Goal: Task Accomplishment & Management: Manage account settings

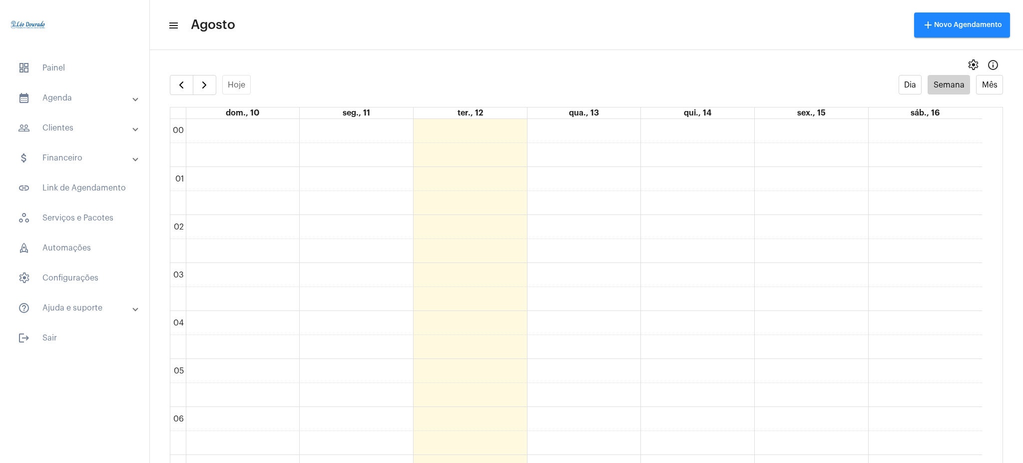
scroll to position [688, 0]
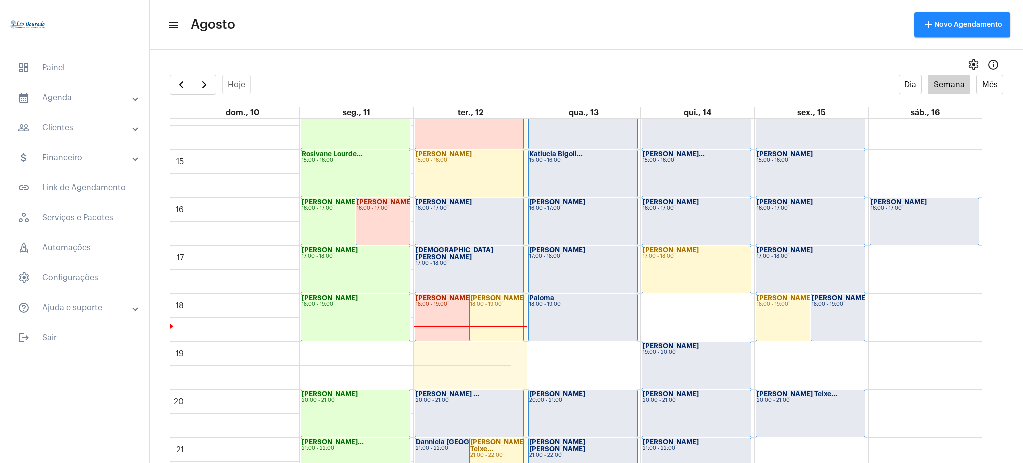
click at [805, 406] on div "Priscilla Teixe... 20:00 - 21:00" at bounding box center [810, 413] width 108 height 46
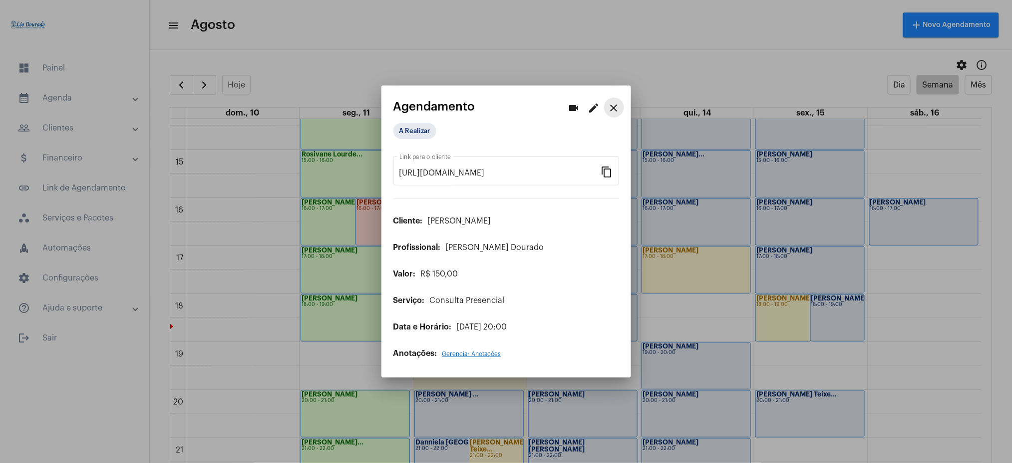
click at [612, 108] on mat-icon "close" at bounding box center [614, 108] width 12 height 12
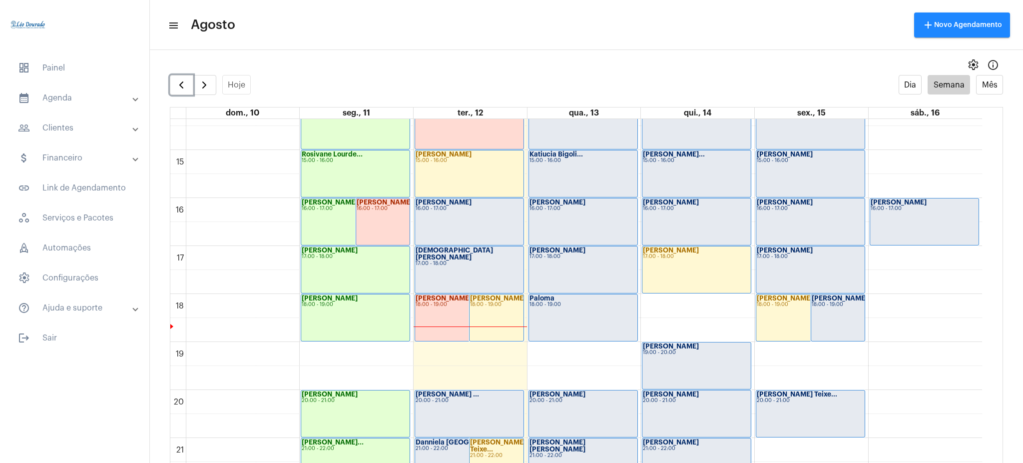
click at [833, 302] on div "18:00 - 19:00" at bounding box center [838, 304] width 53 height 5
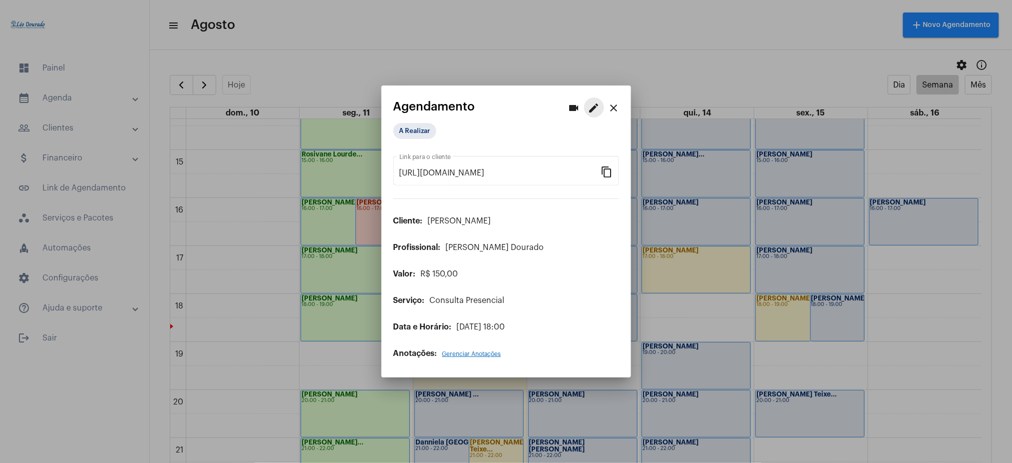
click at [595, 104] on mat-icon "edit" at bounding box center [594, 108] width 12 height 12
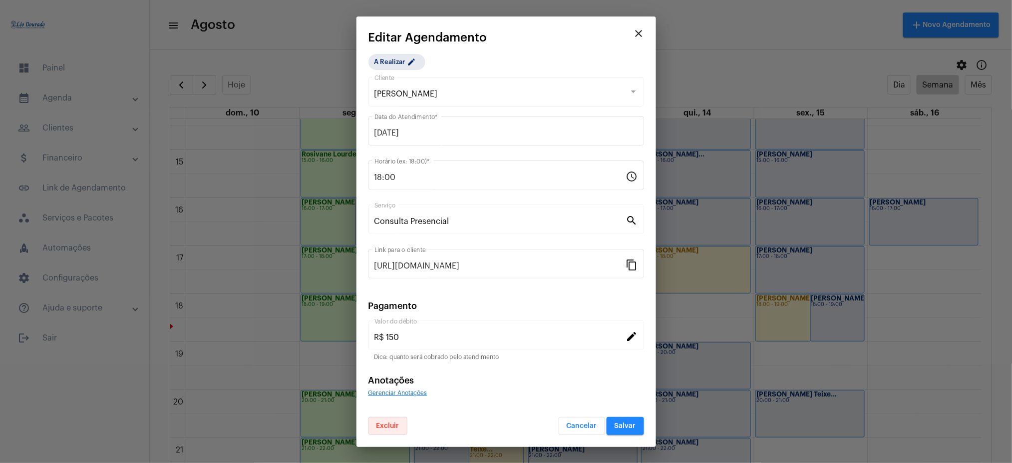
click at [378, 424] on span "Excluir" at bounding box center [388, 425] width 23 height 7
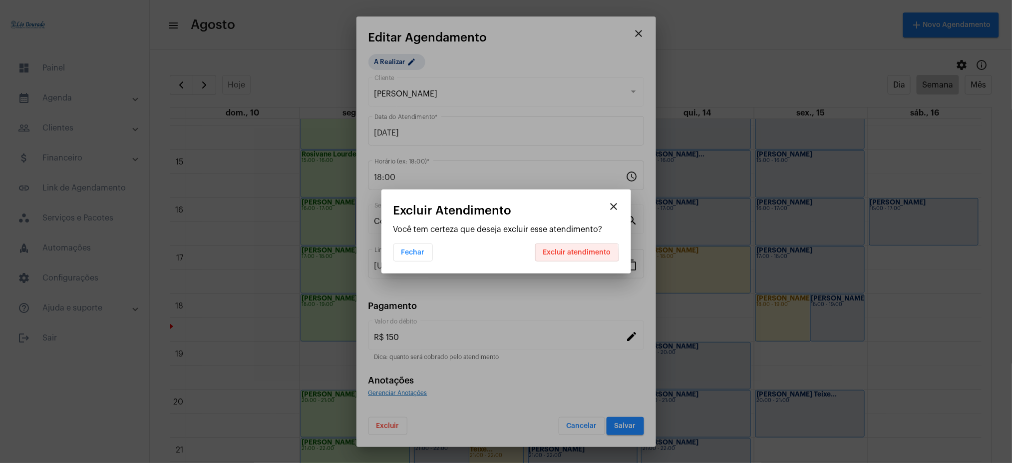
click at [547, 258] on button "Excluir atendimento" at bounding box center [577, 252] width 84 height 18
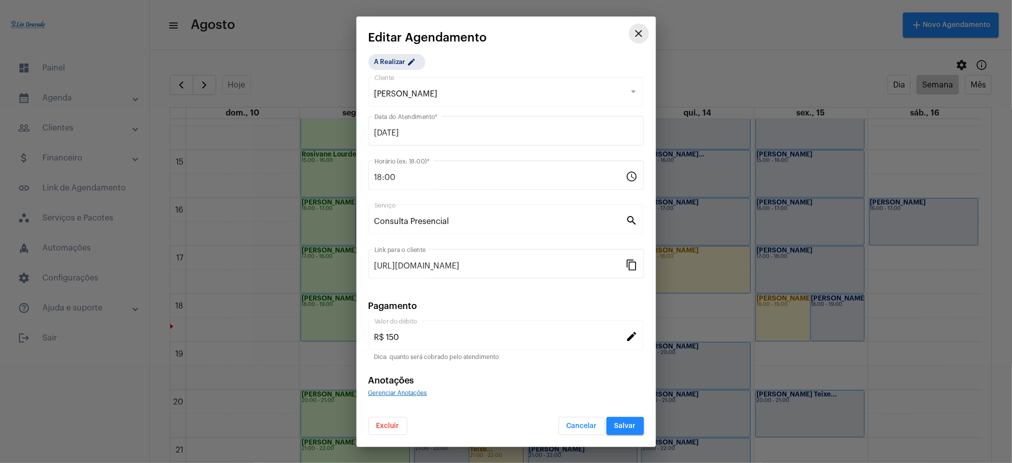
click at [642, 33] on mat-icon "close" at bounding box center [639, 33] width 12 height 12
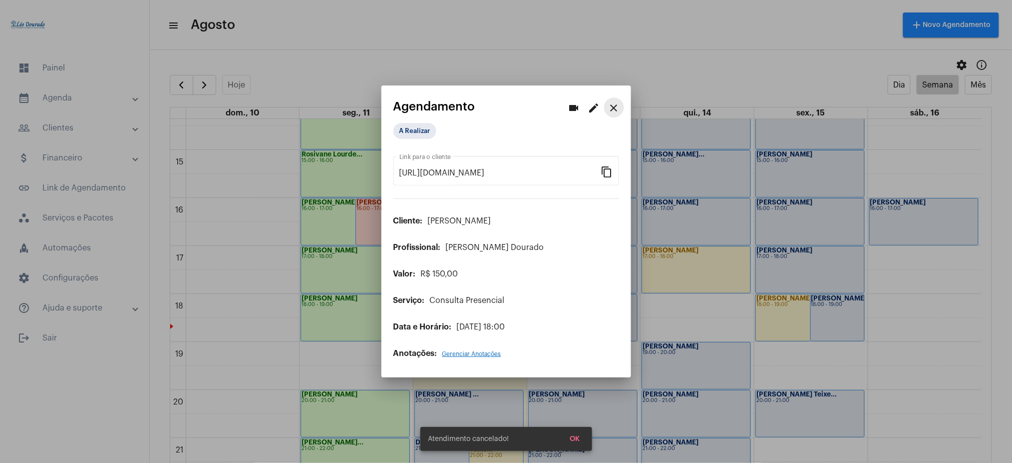
click at [615, 104] on mat-icon "close" at bounding box center [614, 108] width 12 height 12
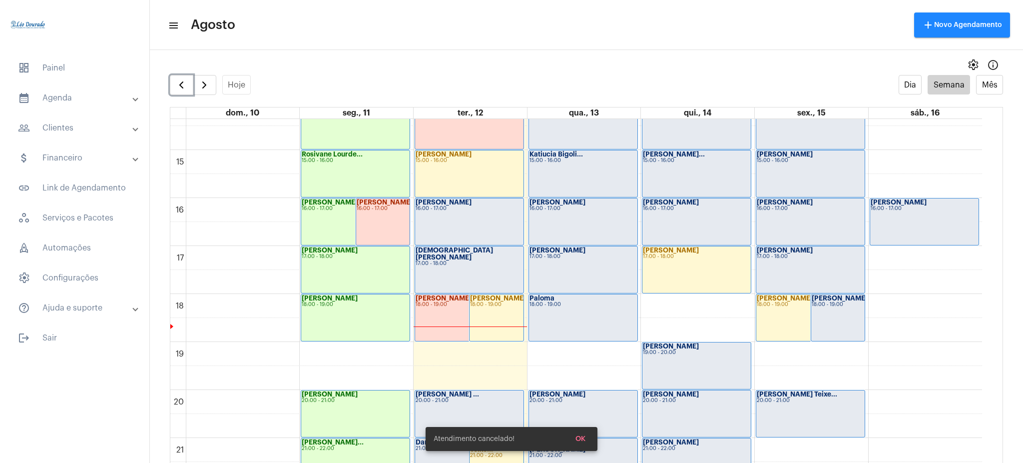
click at [784, 408] on div "Priscilla Teixe... 20:00 - 21:00" at bounding box center [810, 413] width 108 height 46
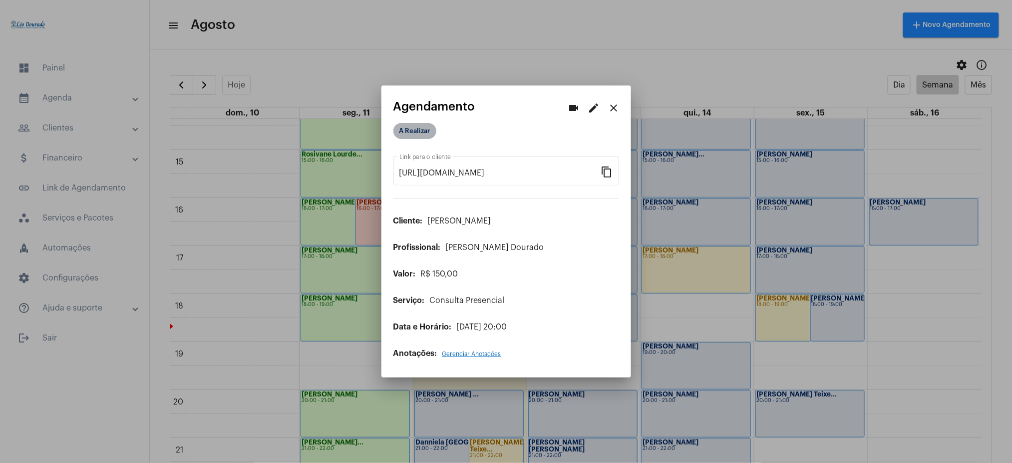
click at [414, 137] on mat-chip "A Realizar" at bounding box center [415, 131] width 43 height 16
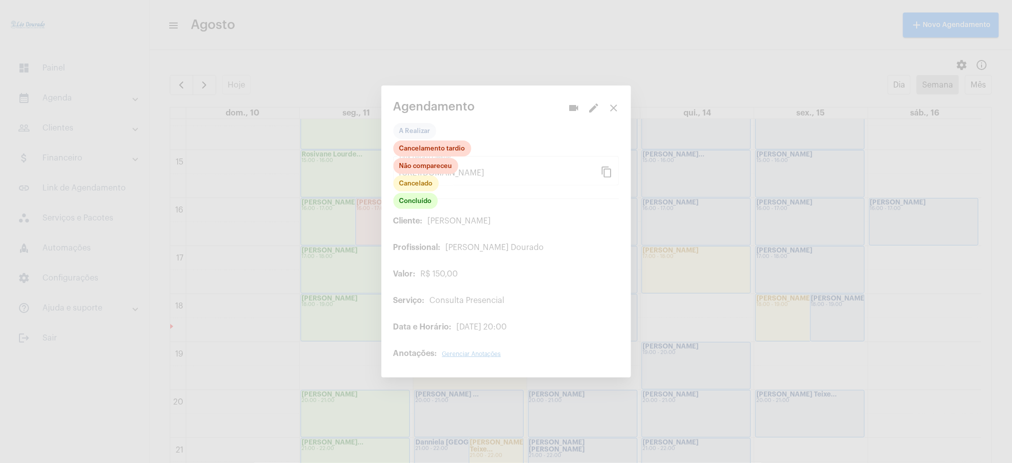
click at [585, 120] on div at bounding box center [506, 231] width 1012 height 463
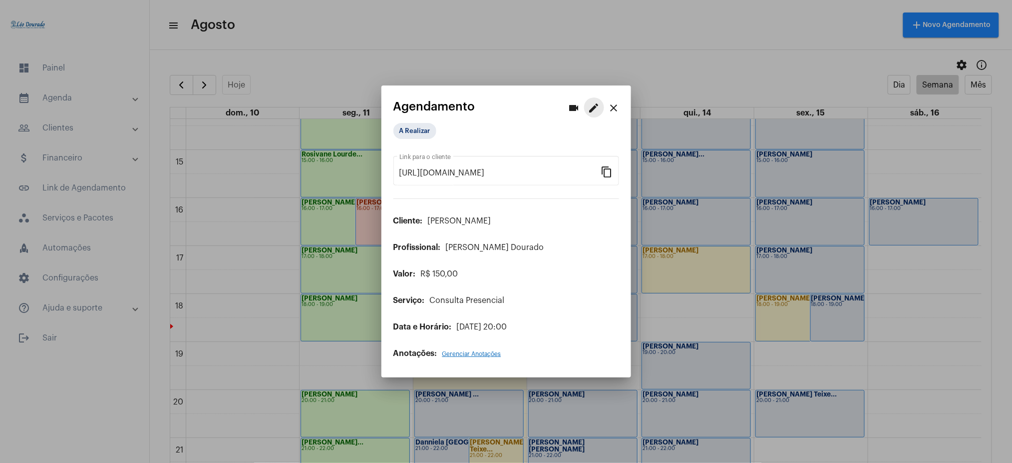
click at [590, 107] on mat-icon "edit" at bounding box center [594, 108] width 12 height 12
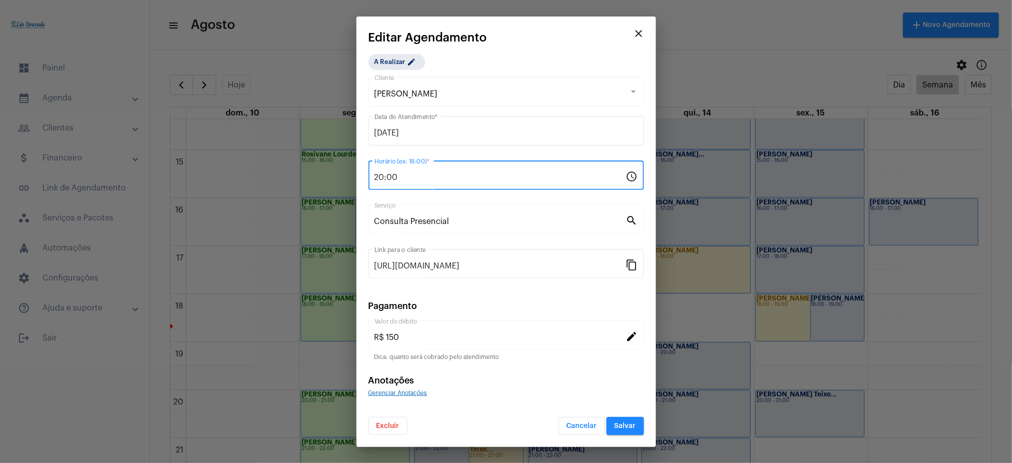
click at [387, 179] on input "20:00" at bounding box center [501, 177] width 252 height 9
click at [386, 176] on input "20:00" at bounding box center [501, 177] width 252 height 9
click at [381, 174] on input "20:00" at bounding box center [501, 177] width 252 height 9
type input "18:00"
click at [628, 426] on span "Salvar" at bounding box center [625, 425] width 21 height 7
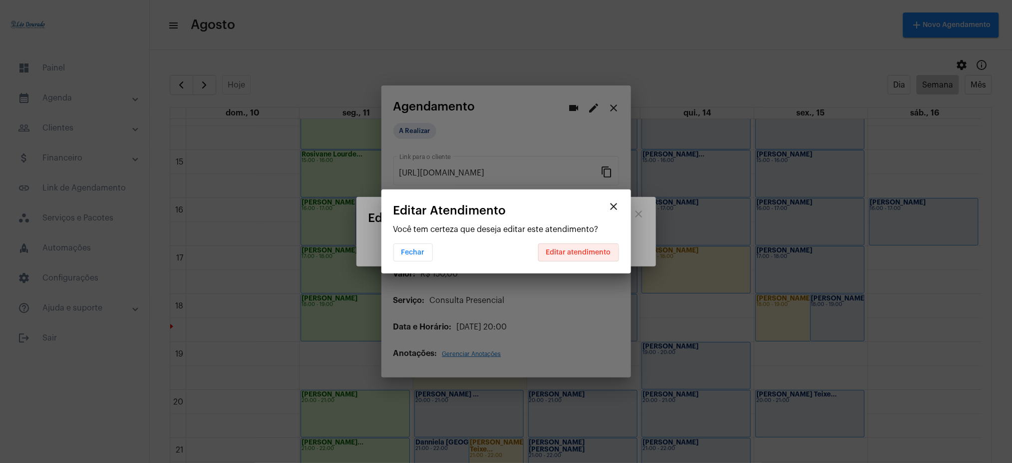
click at [567, 254] on span "Editar atendimento" at bounding box center [578, 252] width 65 height 7
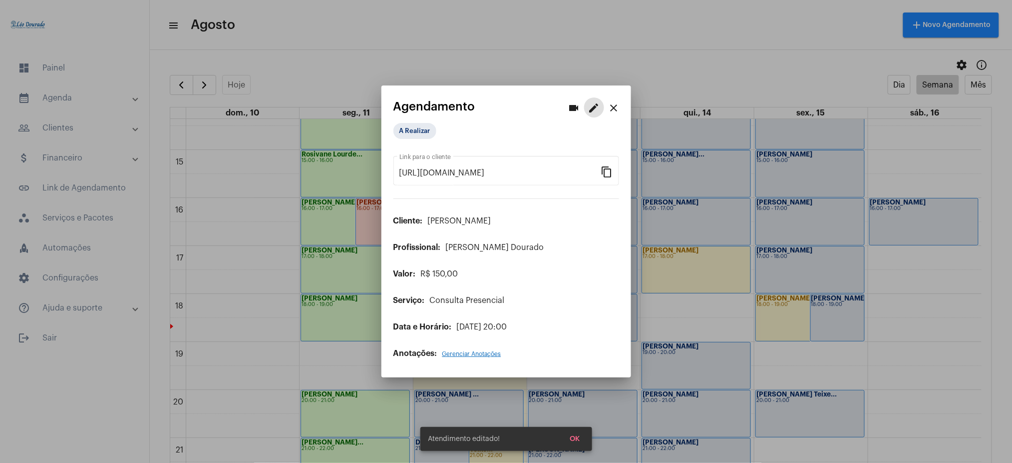
click at [617, 109] on mat-icon "close" at bounding box center [614, 108] width 12 height 12
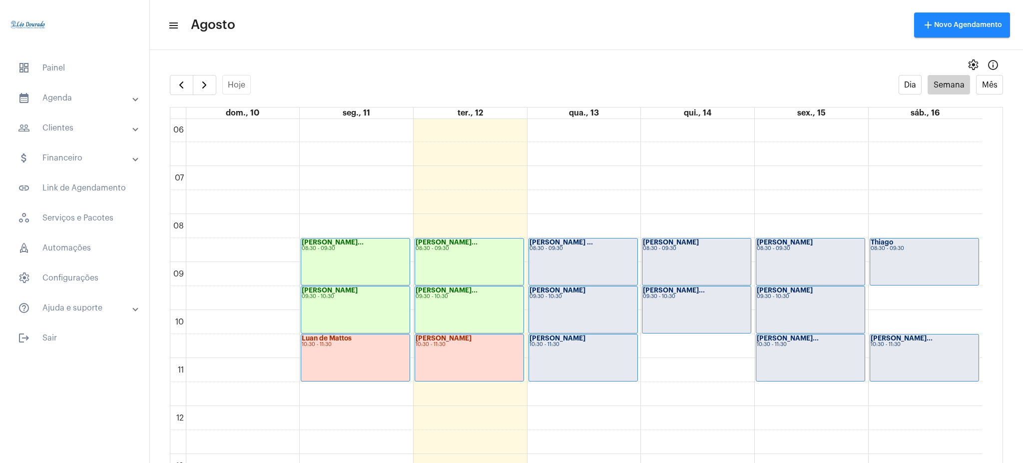
click at [988, 247] on td "00 01 02 03 04 05 06 07 08 09 10 11 12 13 14 15 16 17 18 19 20 21 22 23 Luciana…" at bounding box center [586, 301] width 833 height 364
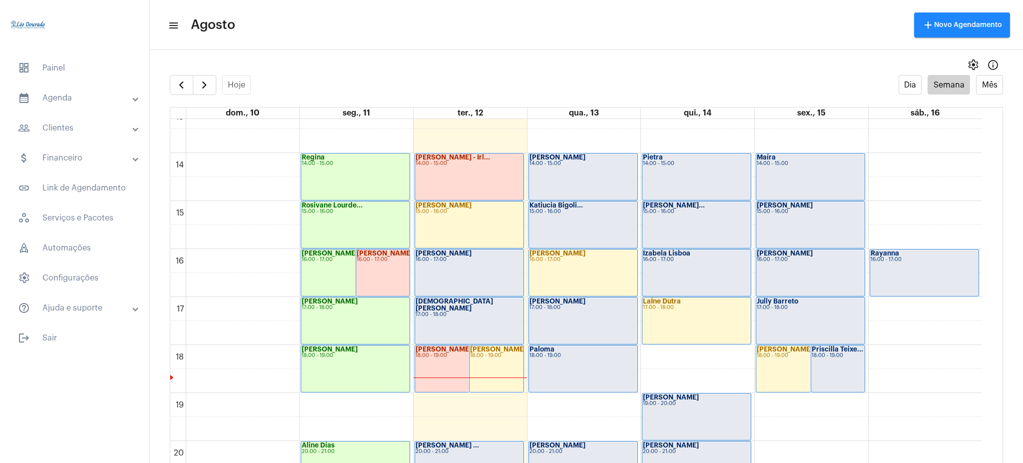
scroll to position [646, 0]
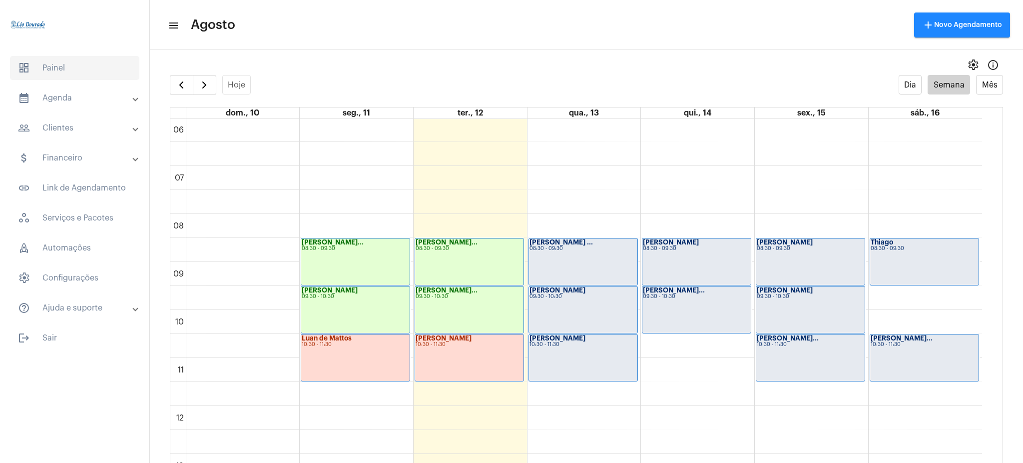
click at [86, 70] on span "dashboard Painel" at bounding box center [74, 68] width 129 height 24
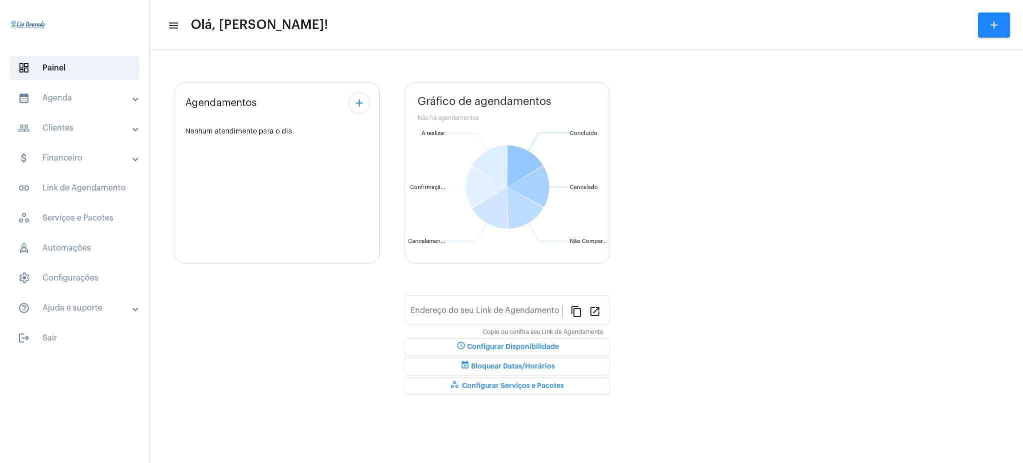
type input "[URL][DOMAIN_NAME][PERSON_NAME]"
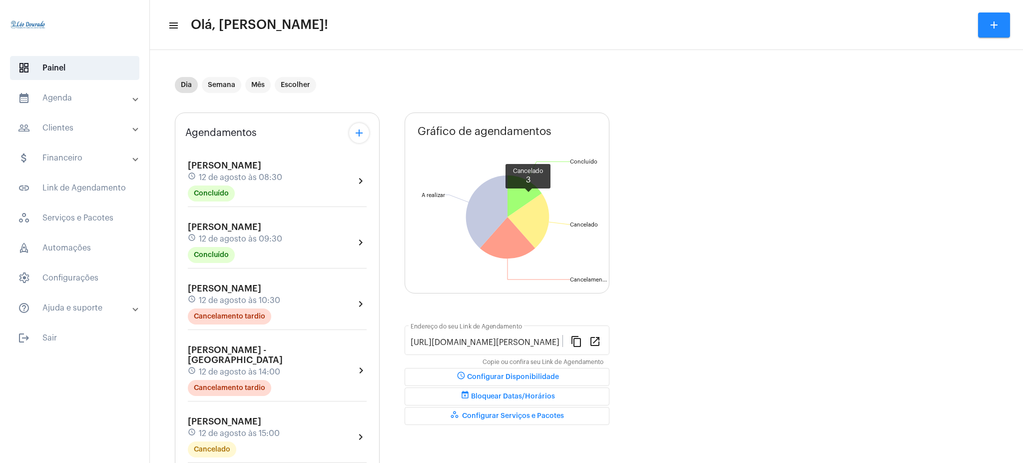
click at [529, 216] on icon at bounding box center [527, 220] width 41 height 55
click at [443, 68] on div "Dia Semana Mês Escolher" at bounding box center [391, 85] width 432 height 50
click at [79, 101] on mat-panel-title "calendar_month_outlined Agenda" at bounding box center [75, 98] width 115 height 12
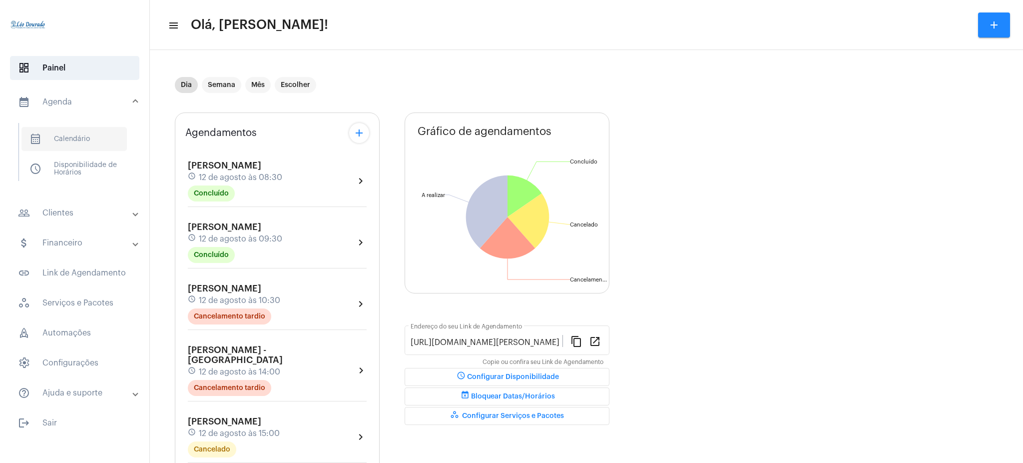
click at [88, 143] on span "calendar_month_outlined Calendário" at bounding box center [73, 139] width 105 height 24
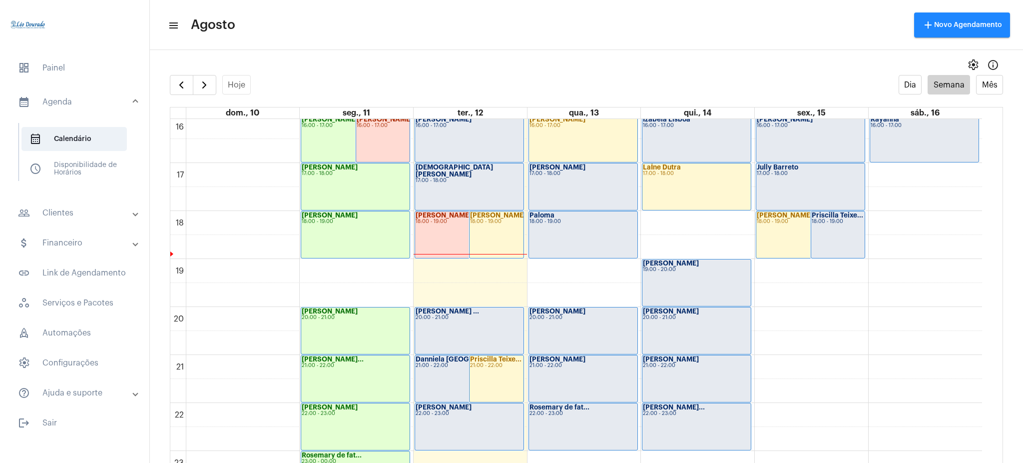
scroll to position [764, 0]
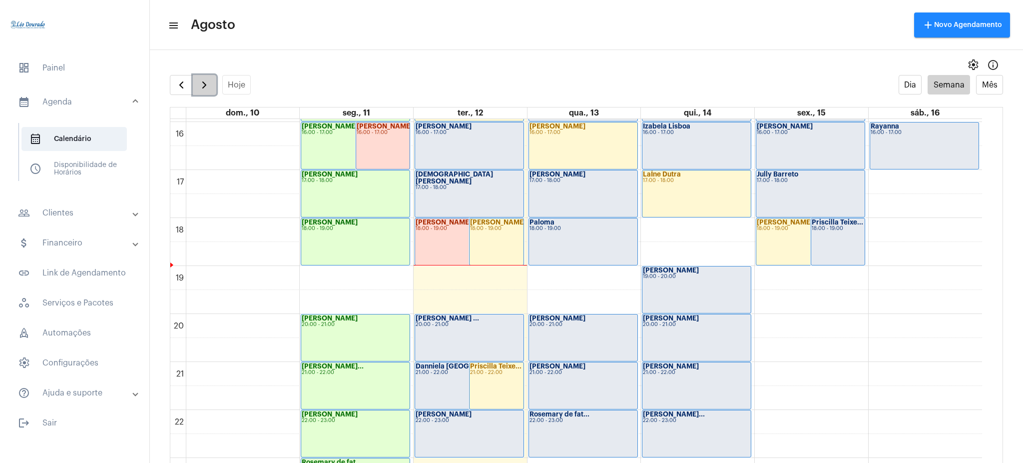
click at [208, 91] on button "button" at bounding box center [204, 85] width 23 height 20
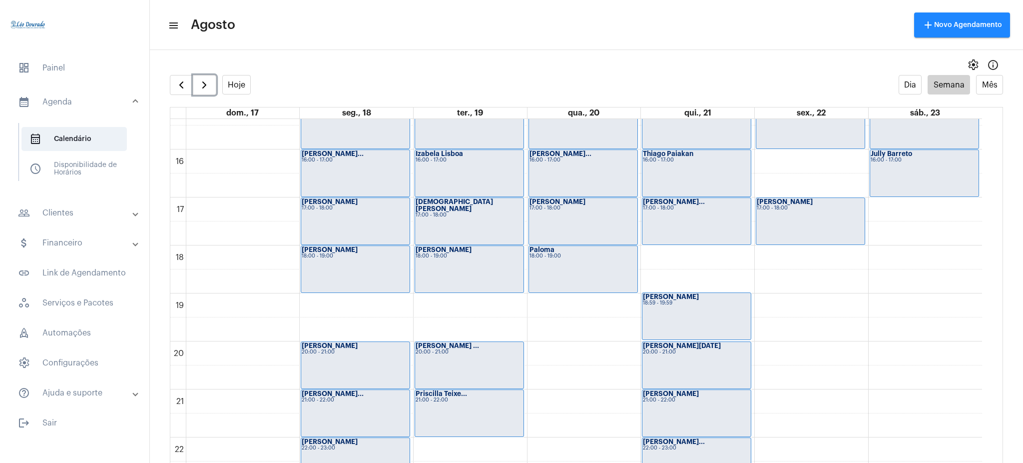
scroll to position [733, 0]
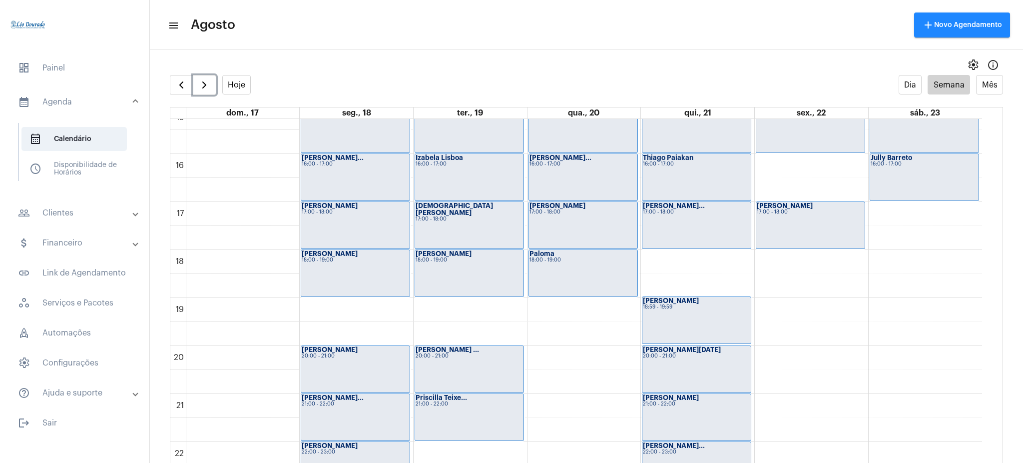
click at [675, 317] on div "[PERSON_NAME] 18:59 - 19:59" at bounding box center [696, 320] width 108 height 46
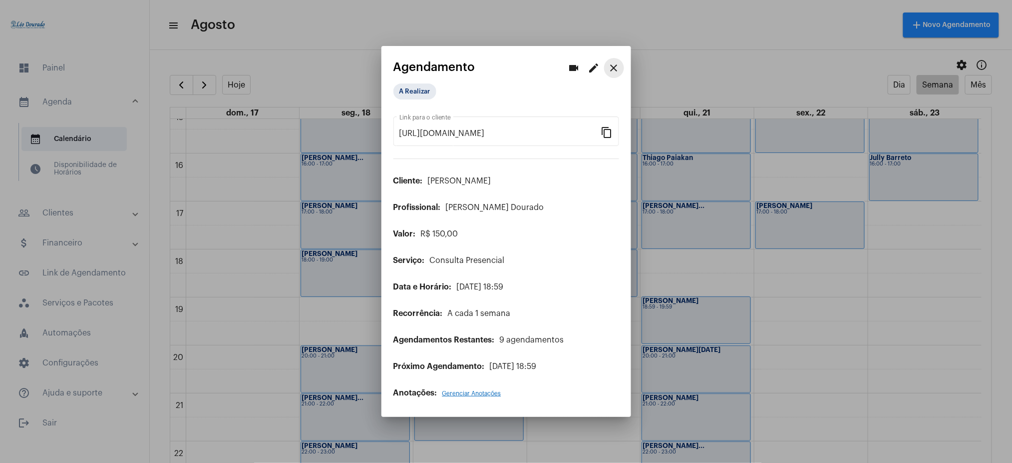
click at [614, 62] on mat-icon "close" at bounding box center [614, 68] width 12 height 12
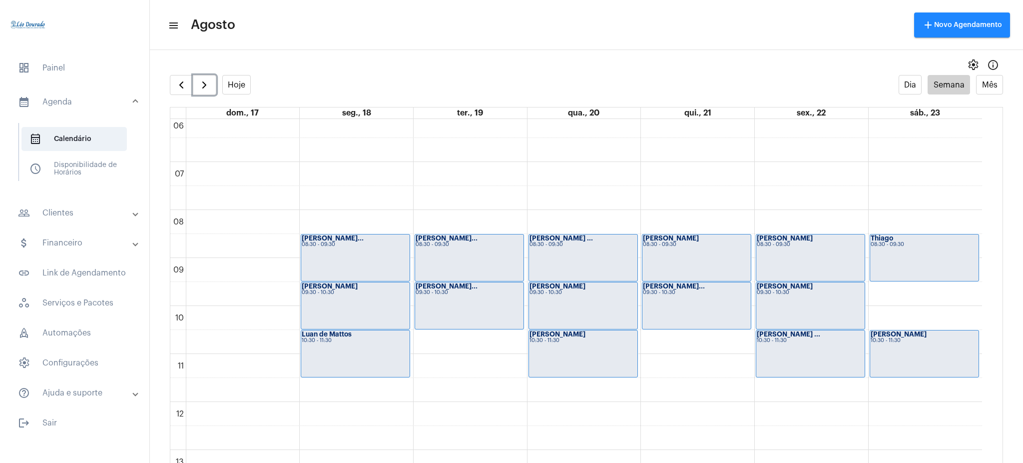
scroll to position [291, 0]
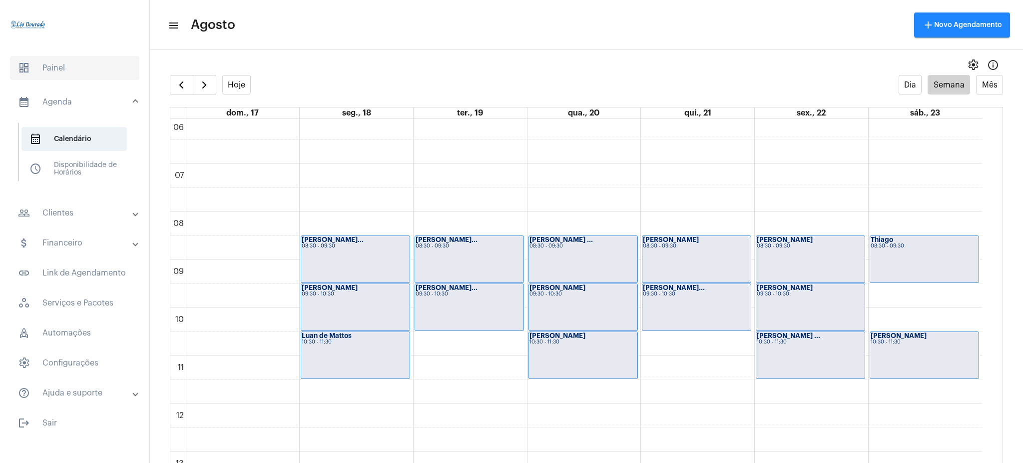
click at [76, 79] on span "dashboard Painel" at bounding box center [74, 68] width 129 height 24
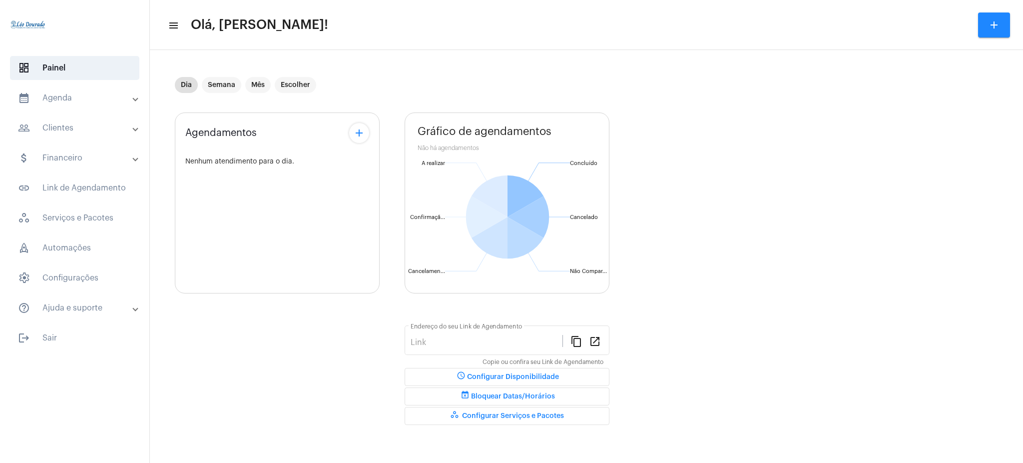
type input "[URL][DOMAIN_NAME][PERSON_NAME]"
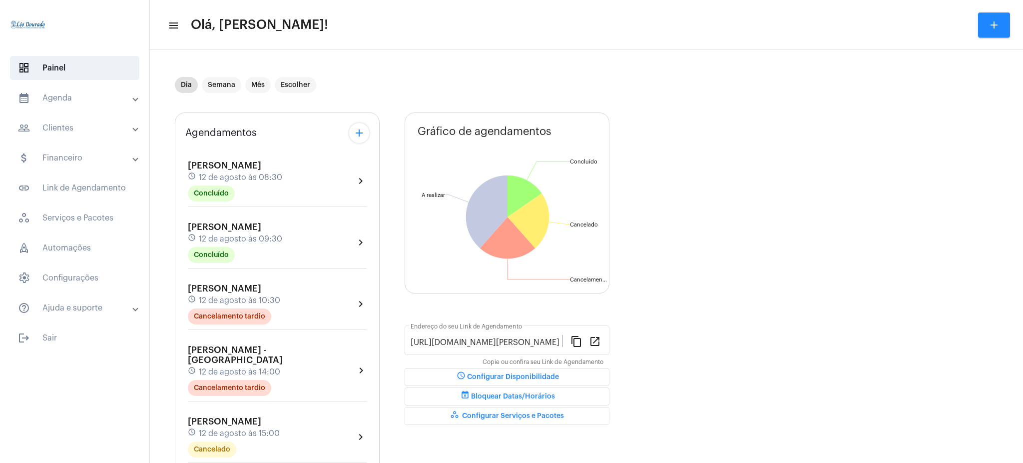
click at [77, 104] on mat-expansion-panel-header "calendar_month_outlined Agenda" at bounding box center [77, 98] width 143 height 24
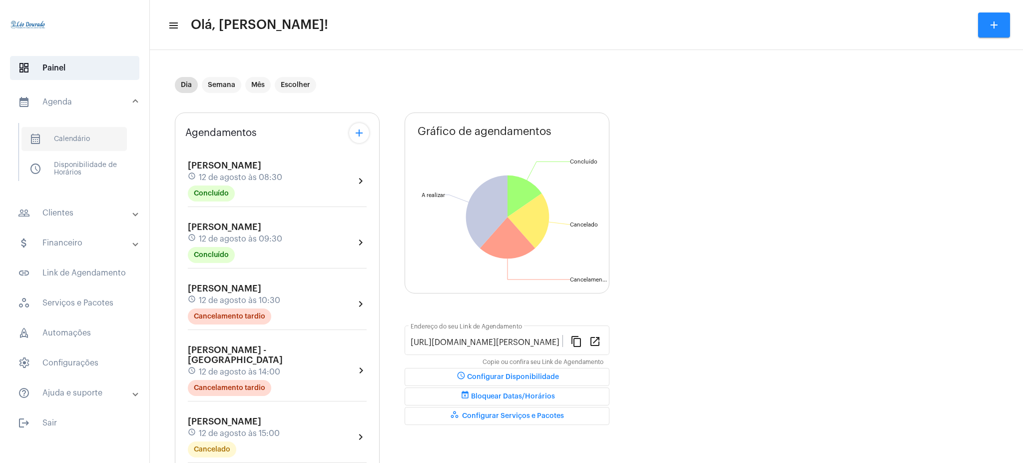
click at [82, 127] on span "calendar_month_outlined Calendário" at bounding box center [73, 139] width 105 height 24
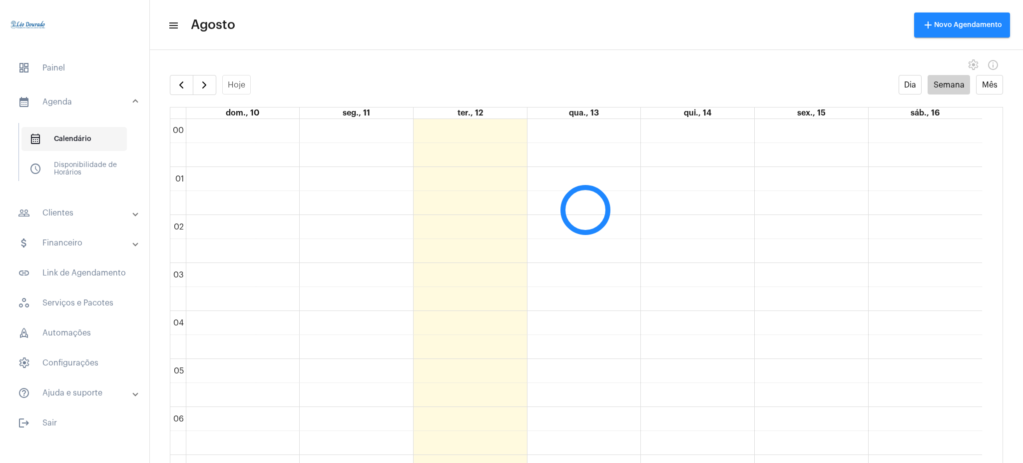
scroll to position [288, 0]
click at [203, 90] on span "button" at bounding box center [204, 85] width 12 height 12
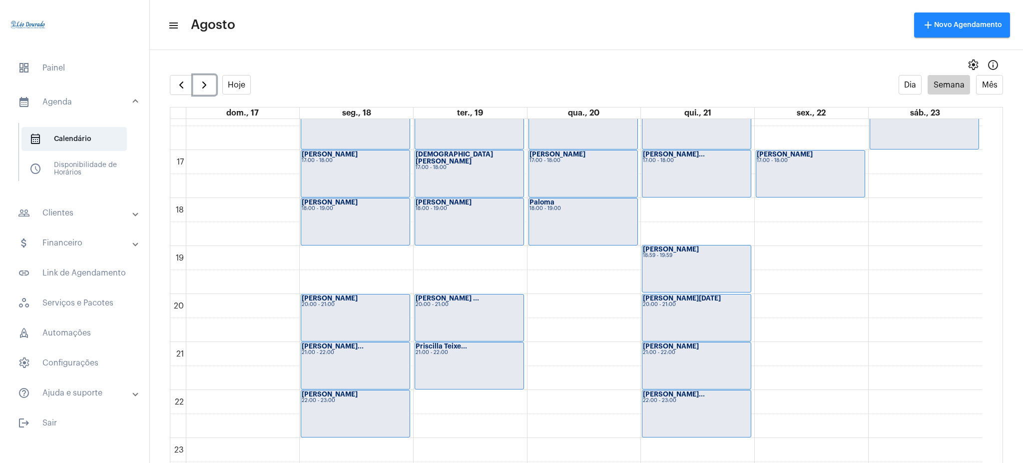
scroll to position [780, 0]
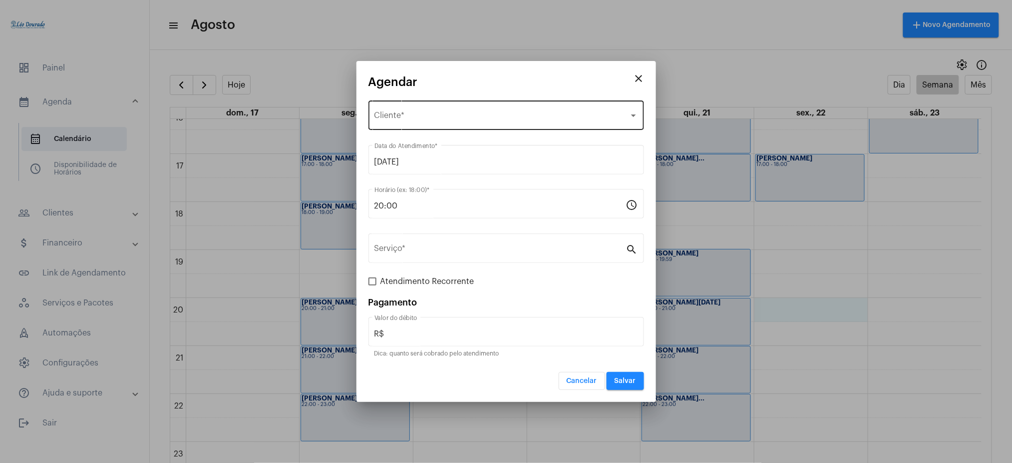
click at [427, 106] on div "Selecione o Cliente Cliente *" at bounding box center [507, 113] width 264 height 31
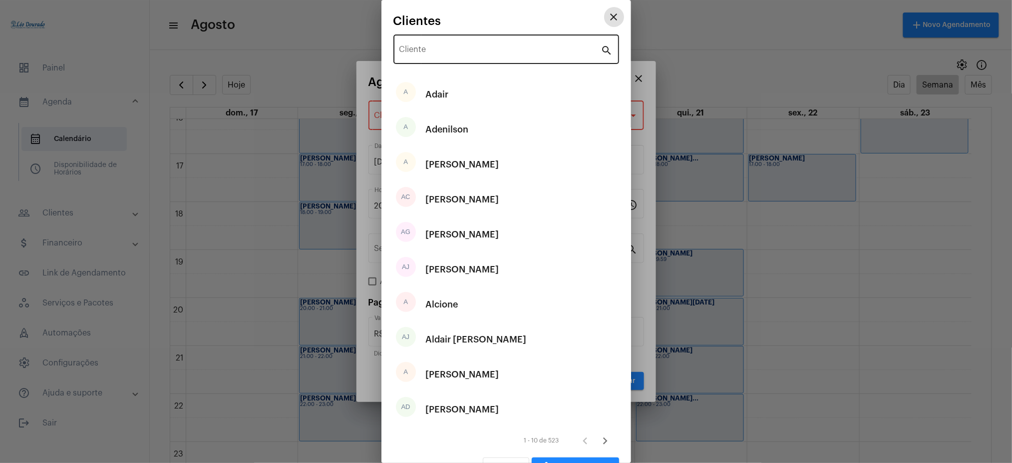
click at [433, 50] on input "Cliente" at bounding box center [501, 51] width 202 height 9
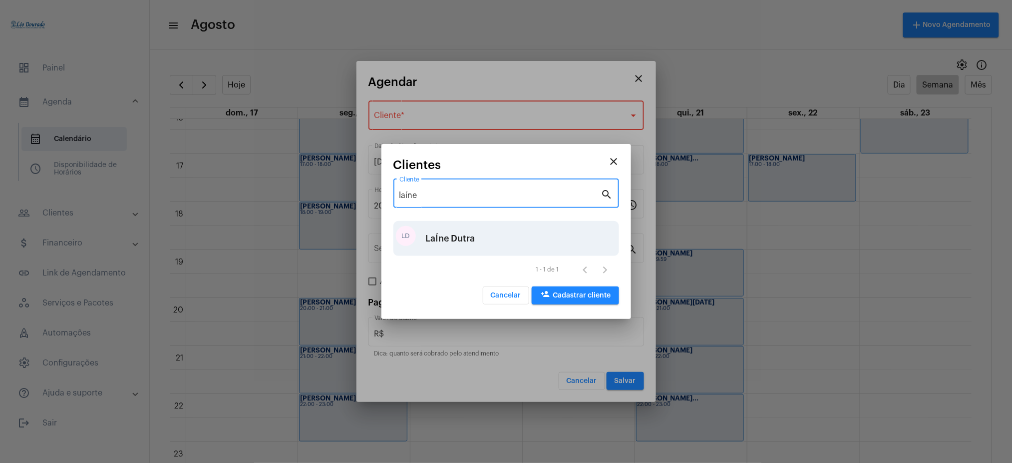
type input "laíne"
click at [456, 233] on div "LaÍne Dutra" at bounding box center [450, 238] width 49 height 30
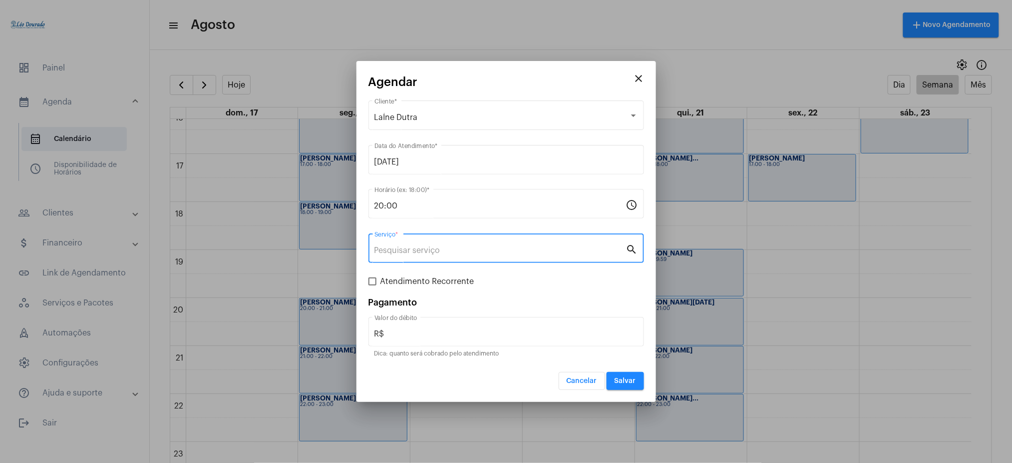
click at [409, 248] on input "Serviço *" at bounding box center [501, 250] width 252 height 9
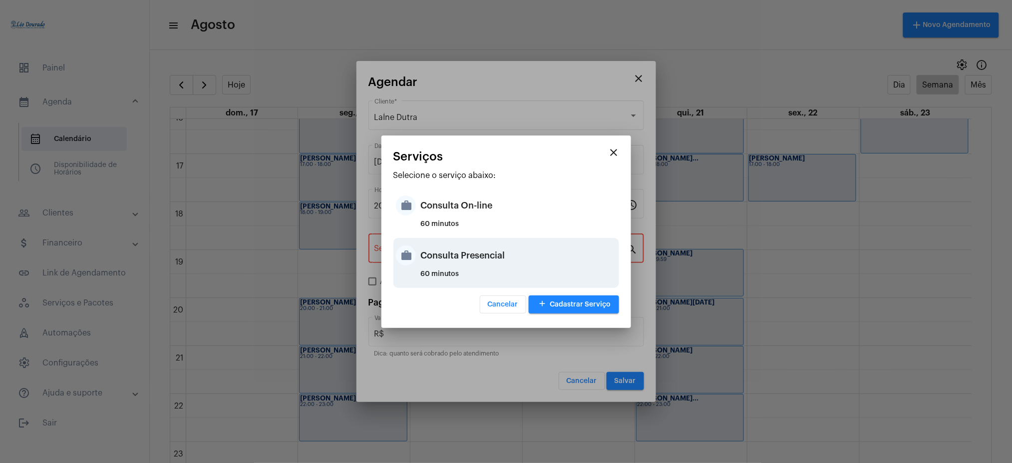
click at [478, 258] on div "Consulta Presencial" at bounding box center [519, 255] width 196 height 30
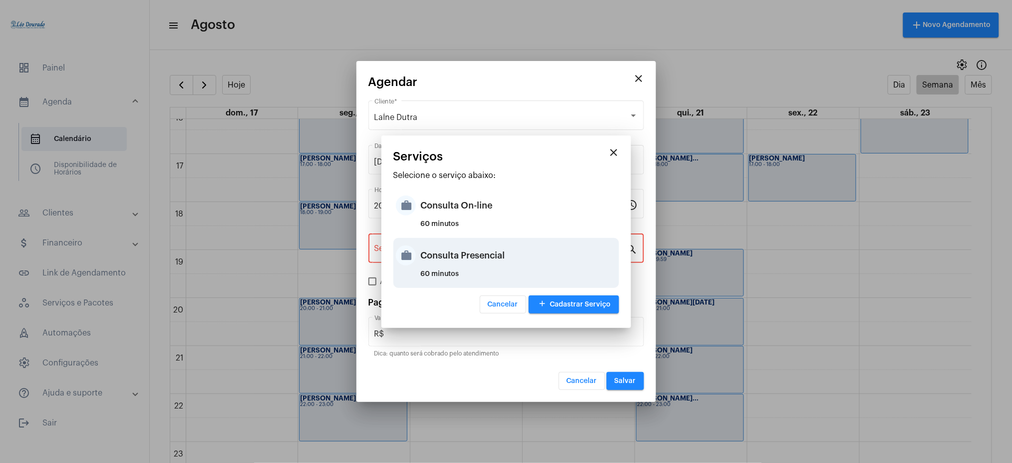
type input "Consulta Presencial"
type input "R$ 150"
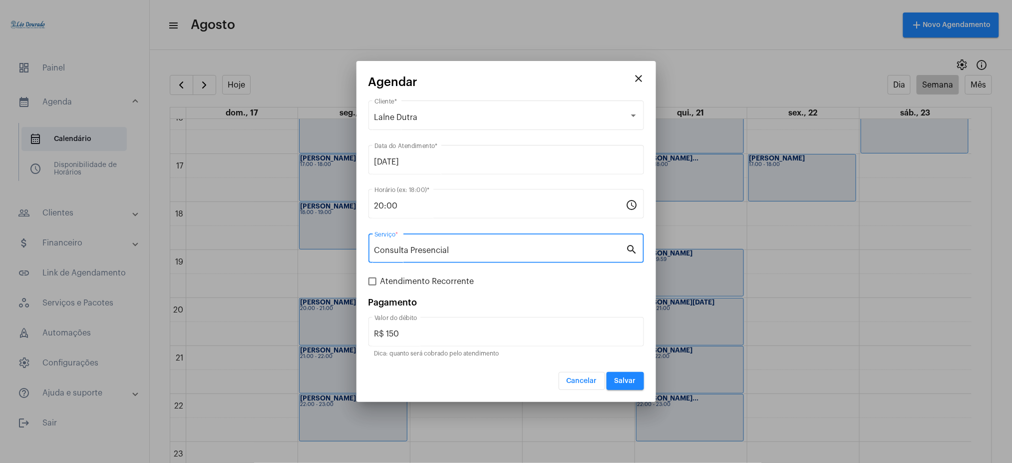
click at [628, 381] on span "Salvar" at bounding box center [625, 380] width 21 height 7
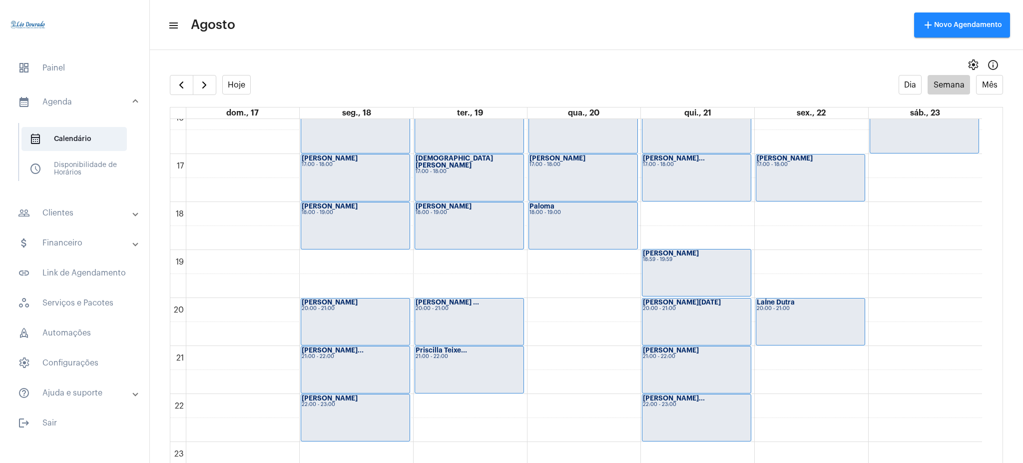
click at [200, 73] on div "settings info_outlined" at bounding box center [586, 65] width 873 height 20
click at [205, 90] on span "button" at bounding box center [204, 85] width 12 height 12
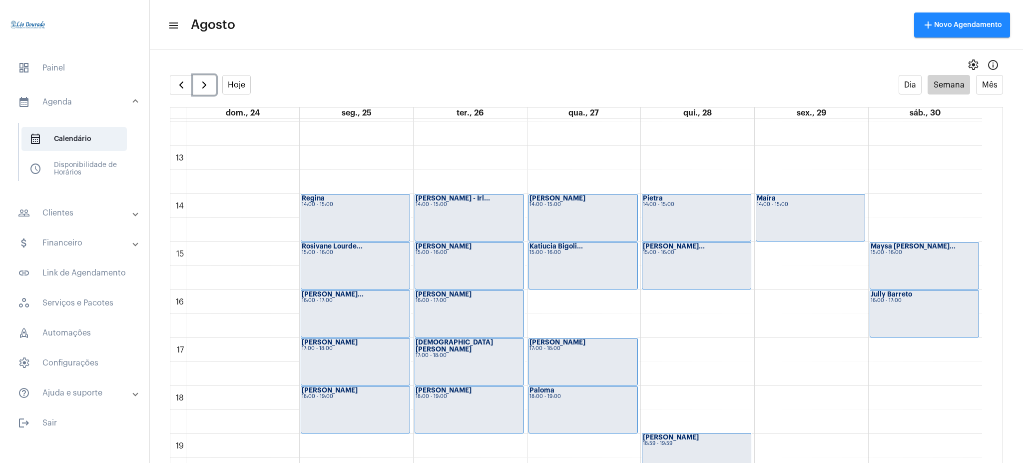
scroll to position [787, 0]
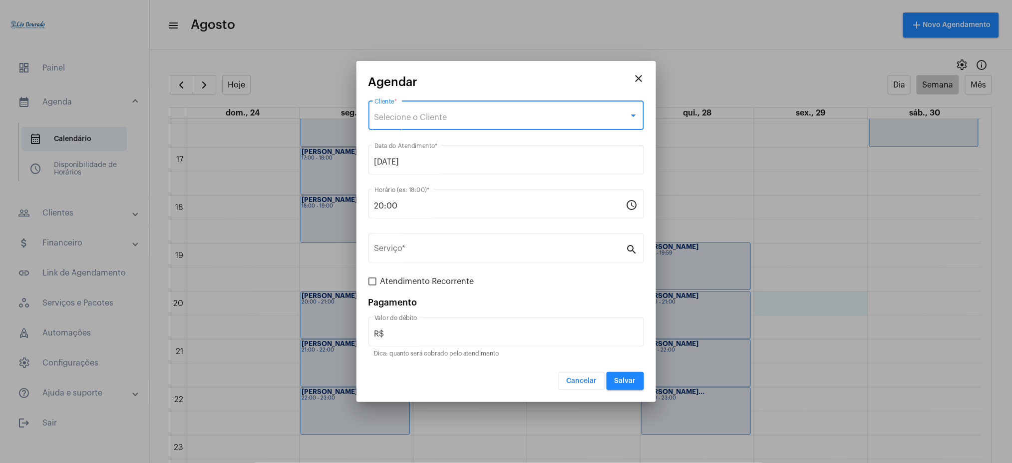
click at [468, 116] on div "Selecione o Cliente" at bounding box center [502, 117] width 255 height 9
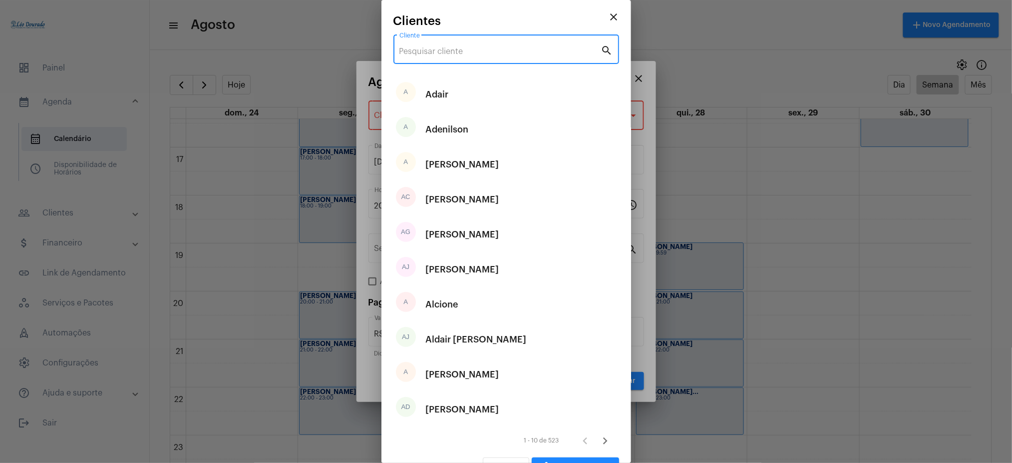
click at [454, 54] on input "Cliente" at bounding box center [501, 51] width 202 height 9
type input "k"
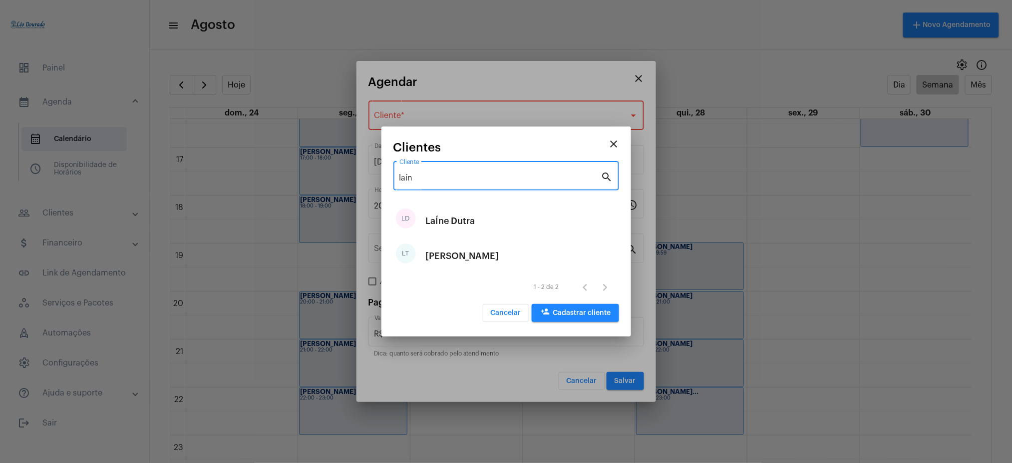
type input "laín"
click at [461, 228] on div "LaÍne Dutra" at bounding box center [450, 221] width 49 height 30
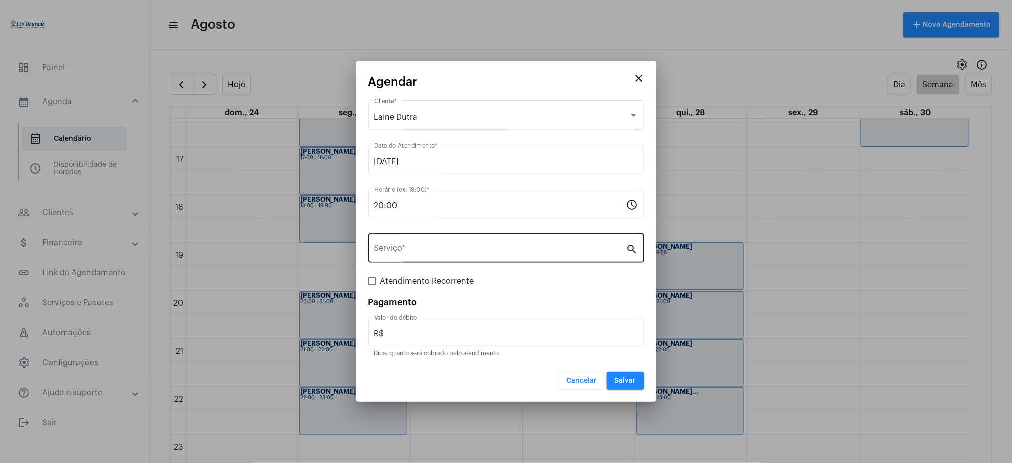
click at [395, 244] on div "Serviço *" at bounding box center [501, 246] width 252 height 31
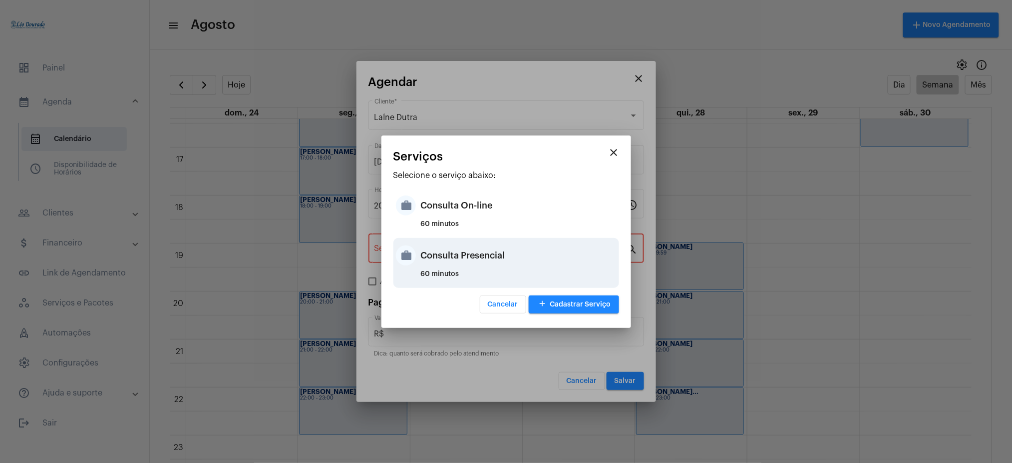
click at [450, 248] on div "Consulta Presencial" at bounding box center [519, 255] width 196 height 30
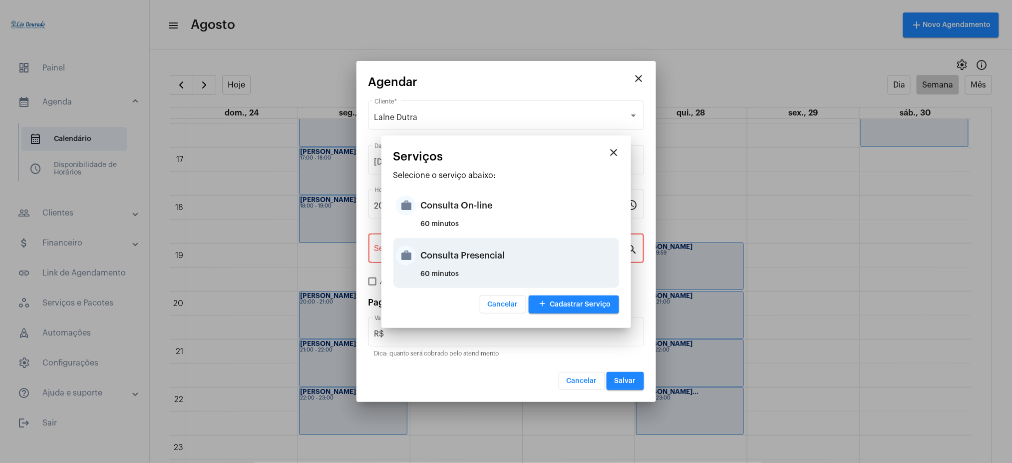
type input "Consulta Presencial"
type input "R$ 150"
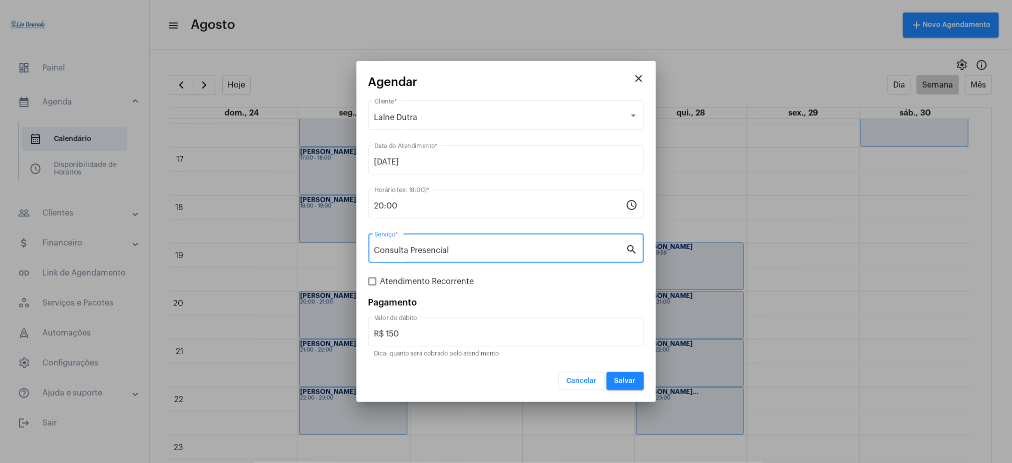
click at [622, 384] on button "Salvar" at bounding box center [625, 381] width 37 height 18
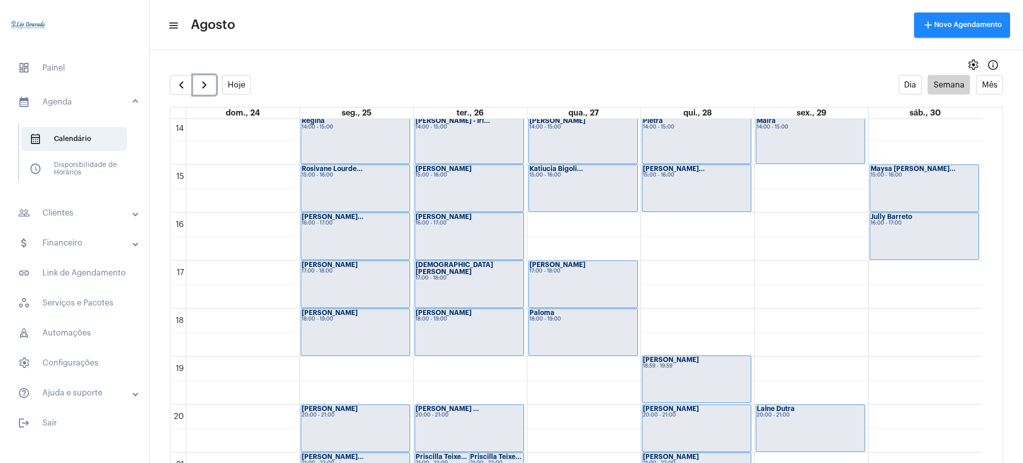
scroll to position [661, 0]
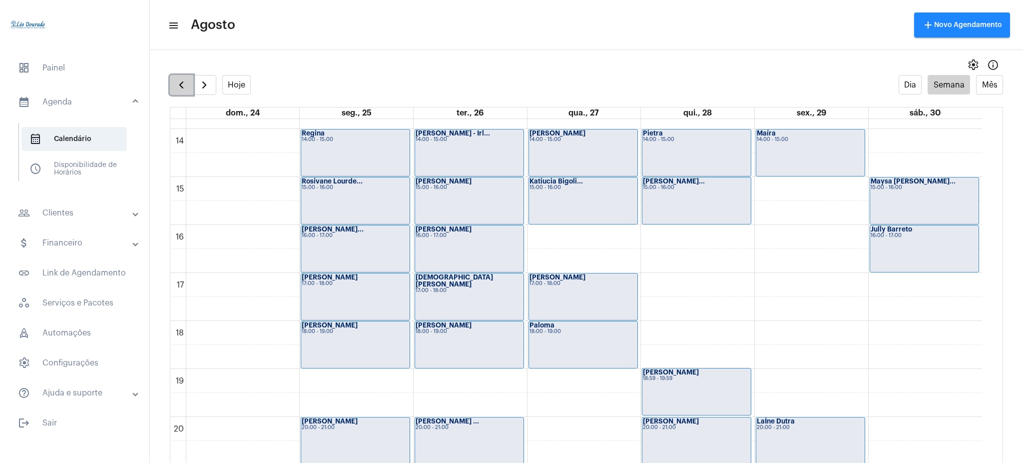
click at [180, 83] on span "button" at bounding box center [181, 85] width 12 height 12
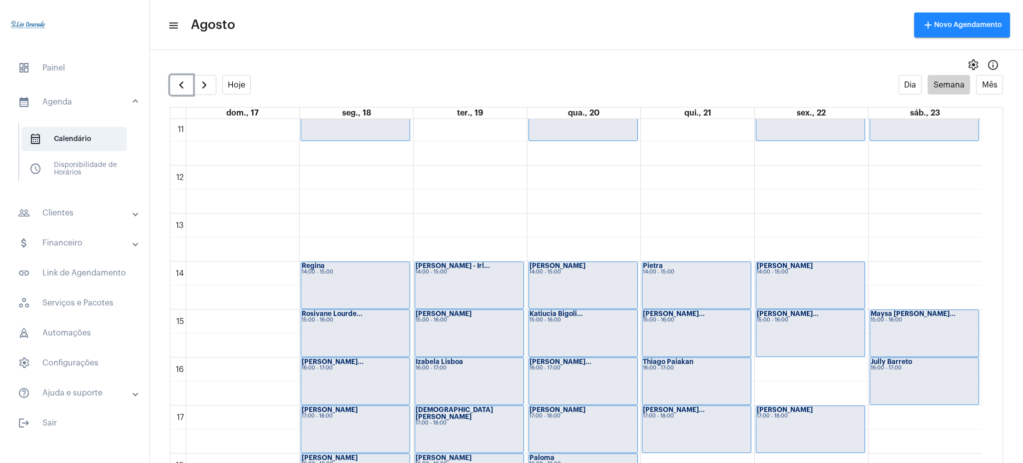
scroll to position [534, 0]
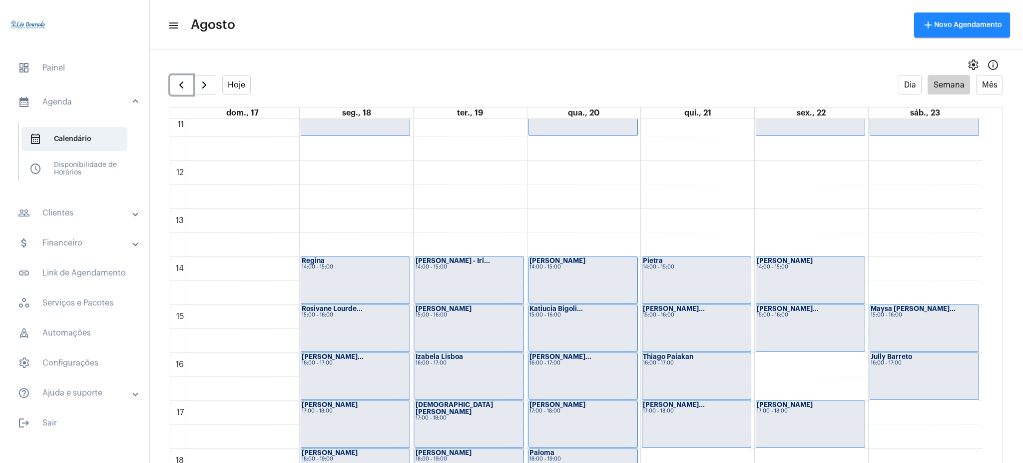
click at [782, 310] on strong "[PERSON_NAME]..." at bounding box center [788, 308] width 62 height 6
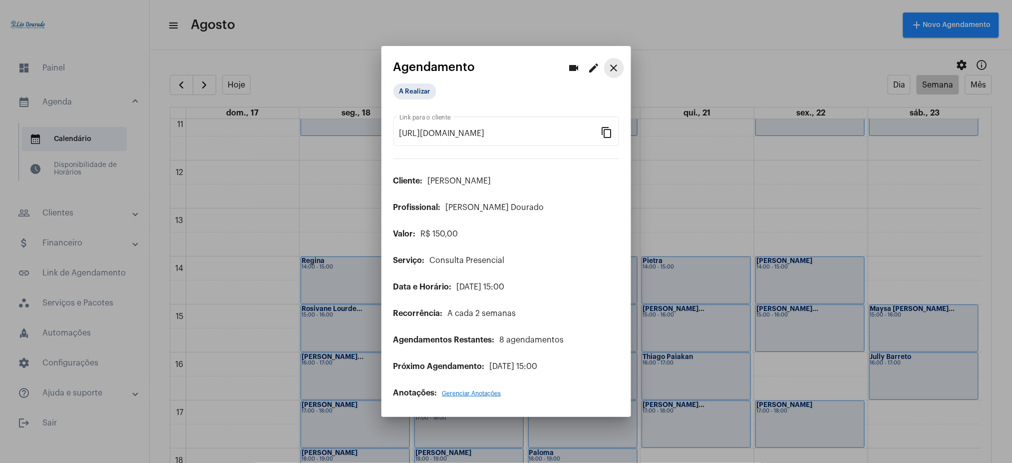
click at [615, 61] on button "close" at bounding box center [614, 68] width 20 height 20
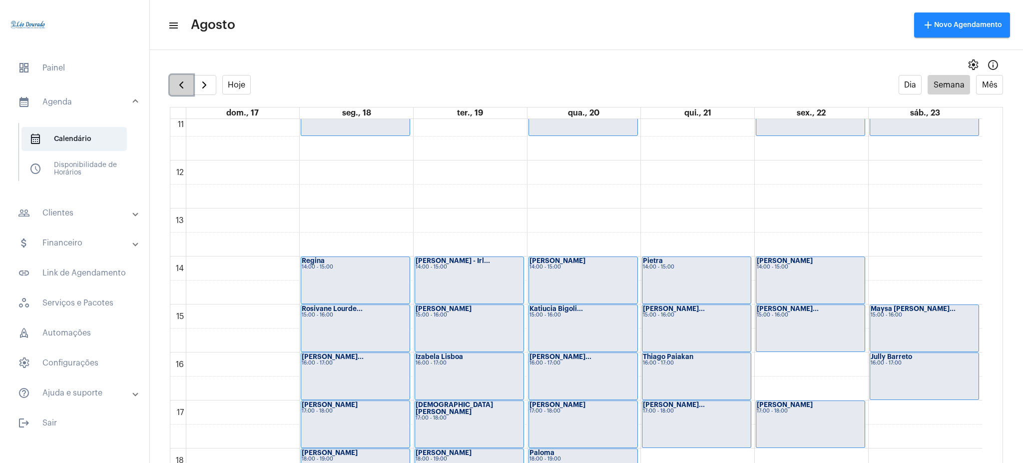
click at [180, 82] on span "button" at bounding box center [181, 85] width 12 height 12
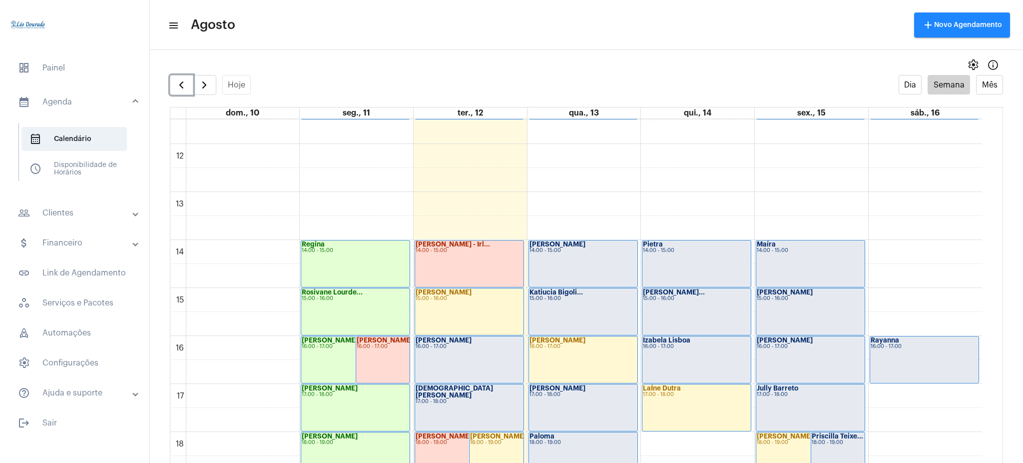
scroll to position [545, 0]
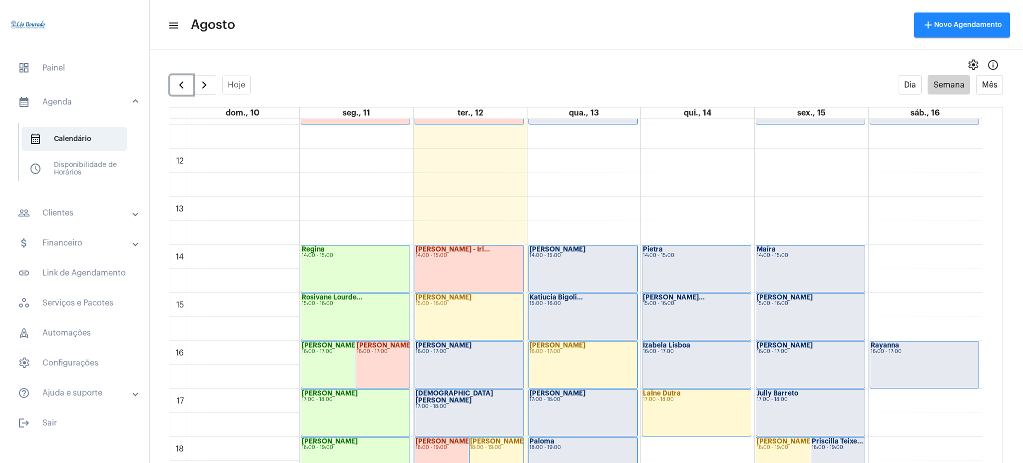
click at [777, 281] on div "Maíra 14:00 - 15:00" at bounding box center [810, 268] width 108 height 46
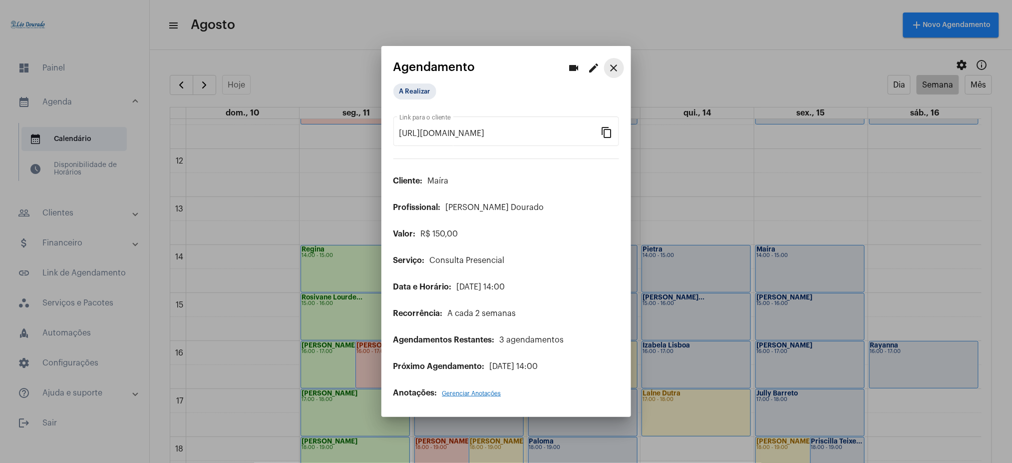
click at [613, 71] on mat-icon "close" at bounding box center [614, 68] width 12 height 12
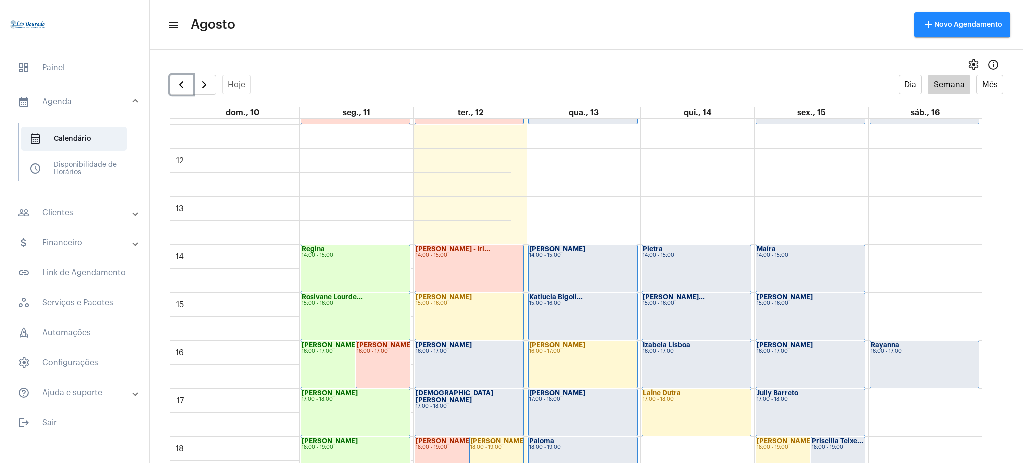
click at [686, 267] on div "Pietra 14:00 - 15:00" at bounding box center [696, 268] width 108 height 46
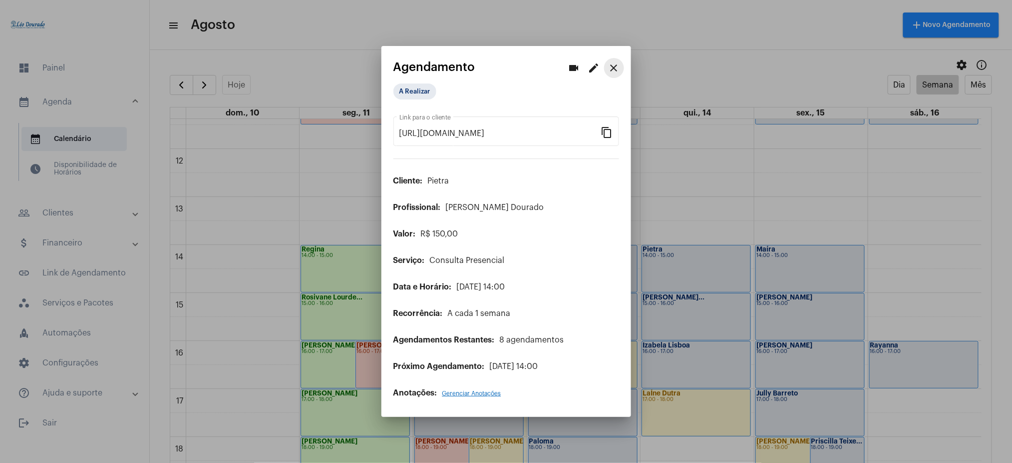
click at [616, 71] on mat-icon "close" at bounding box center [614, 68] width 12 height 12
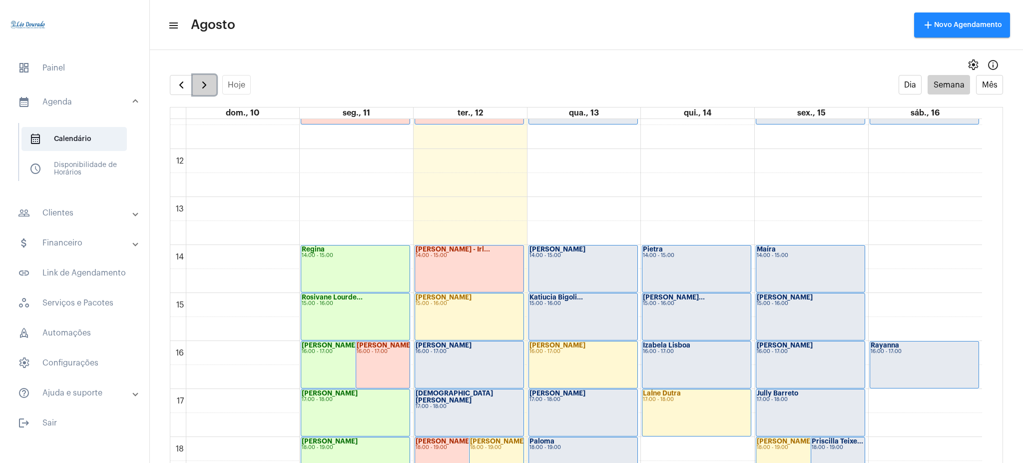
click at [198, 80] on span "button" at bounding box center [204, 85] width 12 height 12
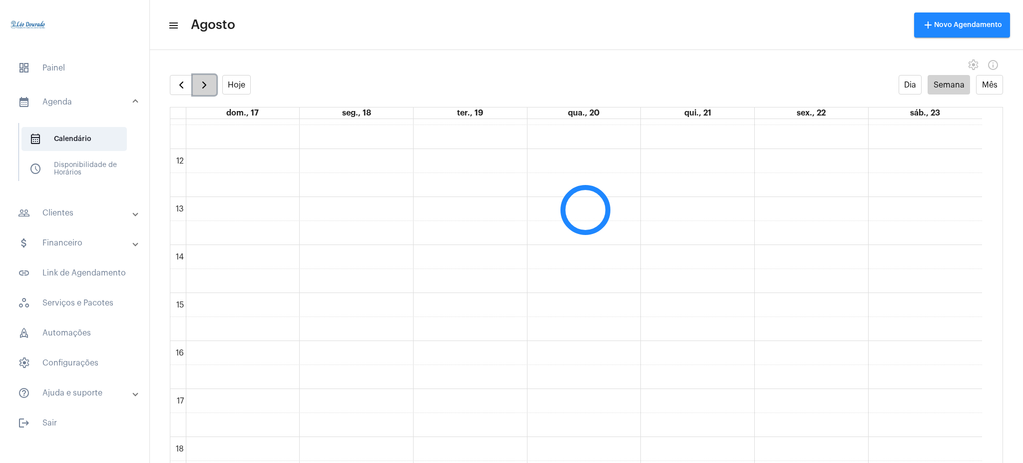
scroll to position [289, 0]
click at [198, 80] on span "button" at bounding box center [204, 85] width 12 height 12
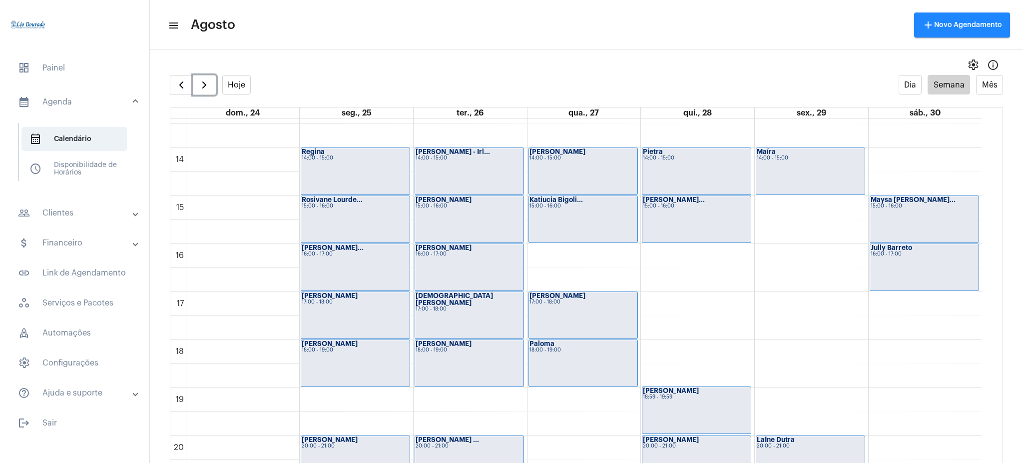
scroll to position [650, 0]
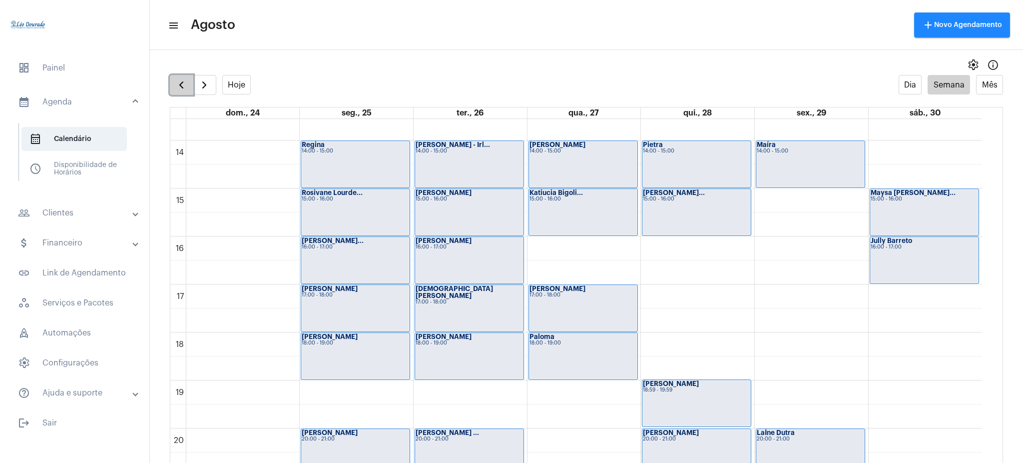
click at [182, 80] on span "button" at bounding box center [181, 85] width 12 height 12
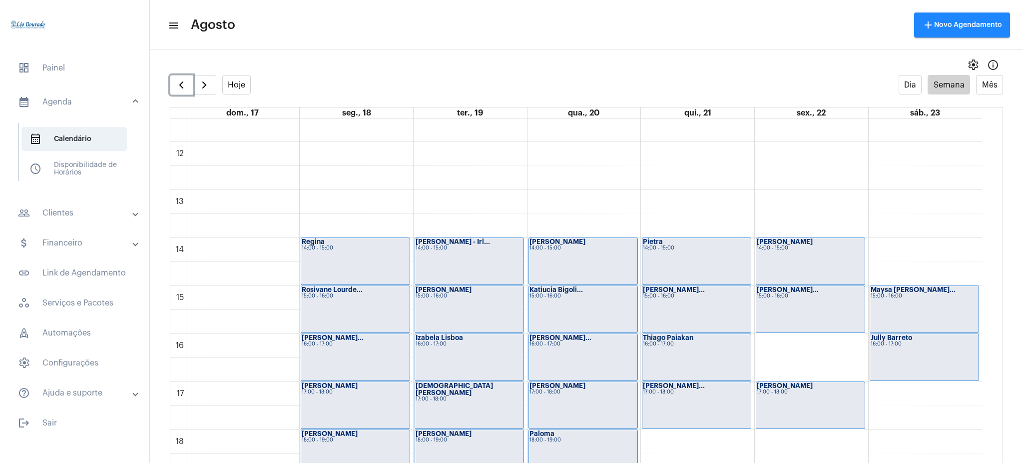
scroll to position [554, 0]
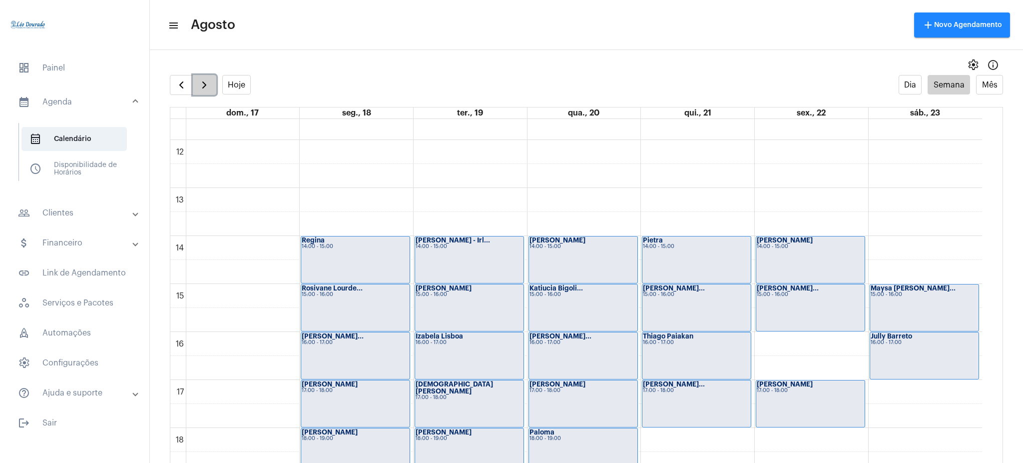
click at [197, 90] on button "button" at bounding box center [204, 85] width 23 height 20
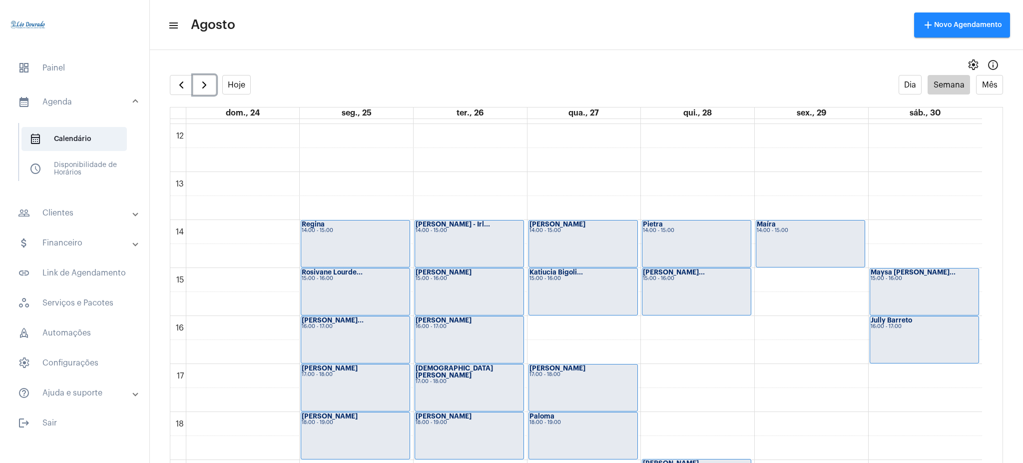
scroll to position [570, 0]
